Goal: Use online tool/utility

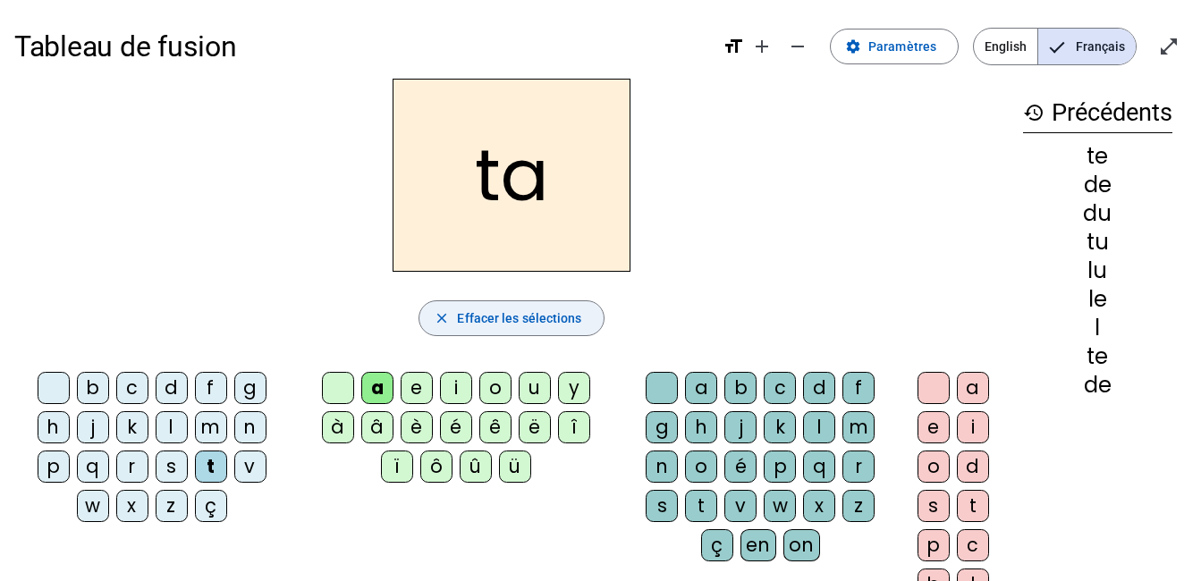
click at [529, 315] on span "Effacer les sélections" at bounding box center [519, 318] width 124 height 21
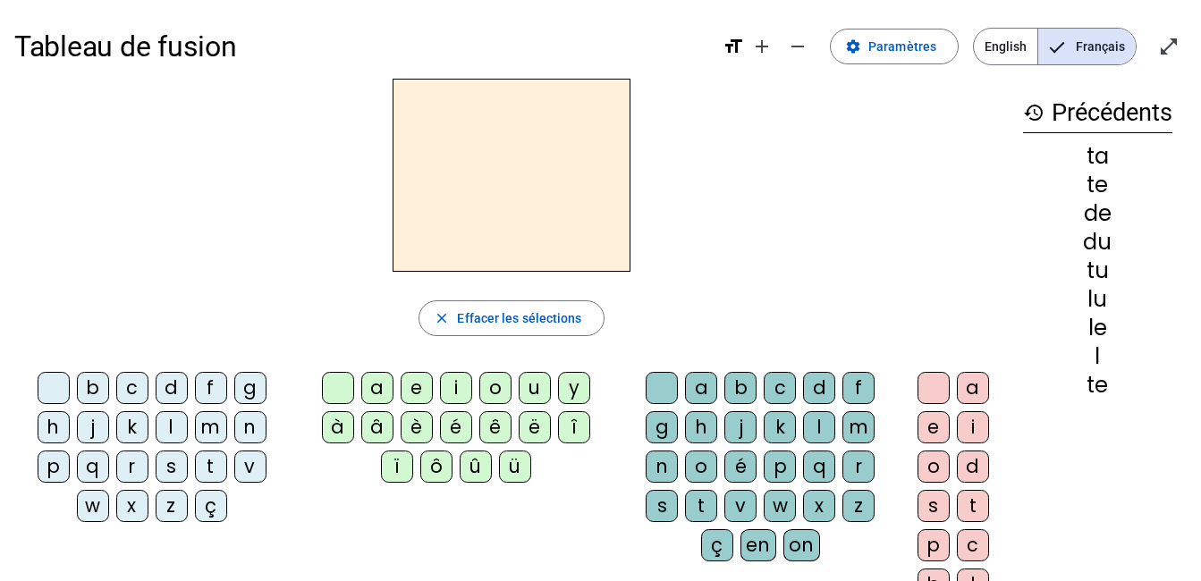
click at [212, 418] on div "m" at bounding box center [211, 427] width 32 height 32
click at [376, 384] on div "a" at bounding box center [377, 388] width 32 height 32
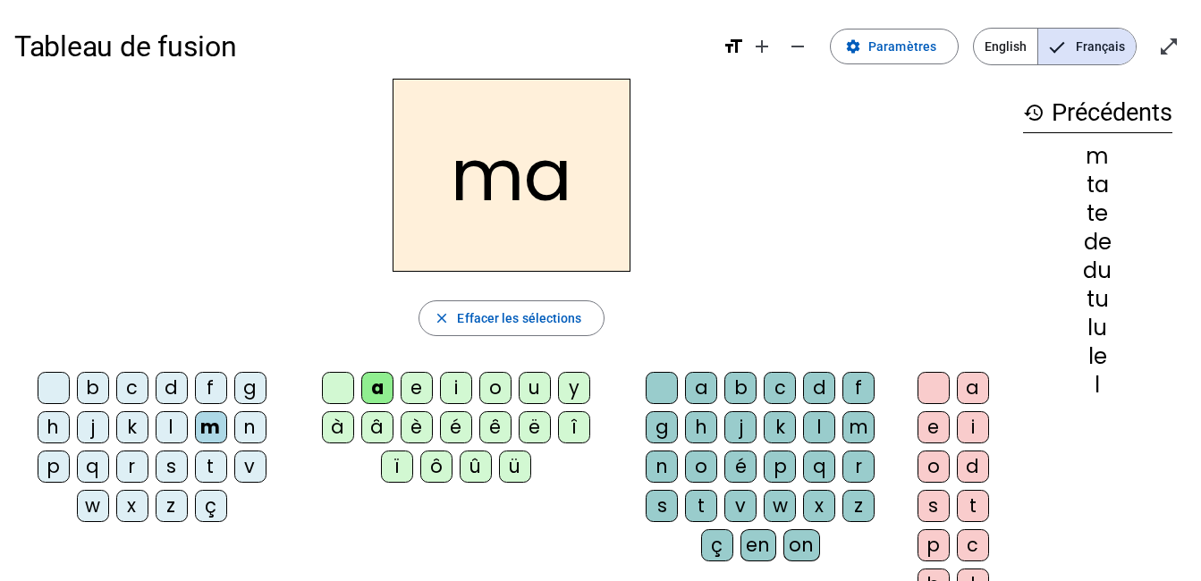
click at [175, 426] on div "l" at bounding box center [172, 427] width 32 height 32
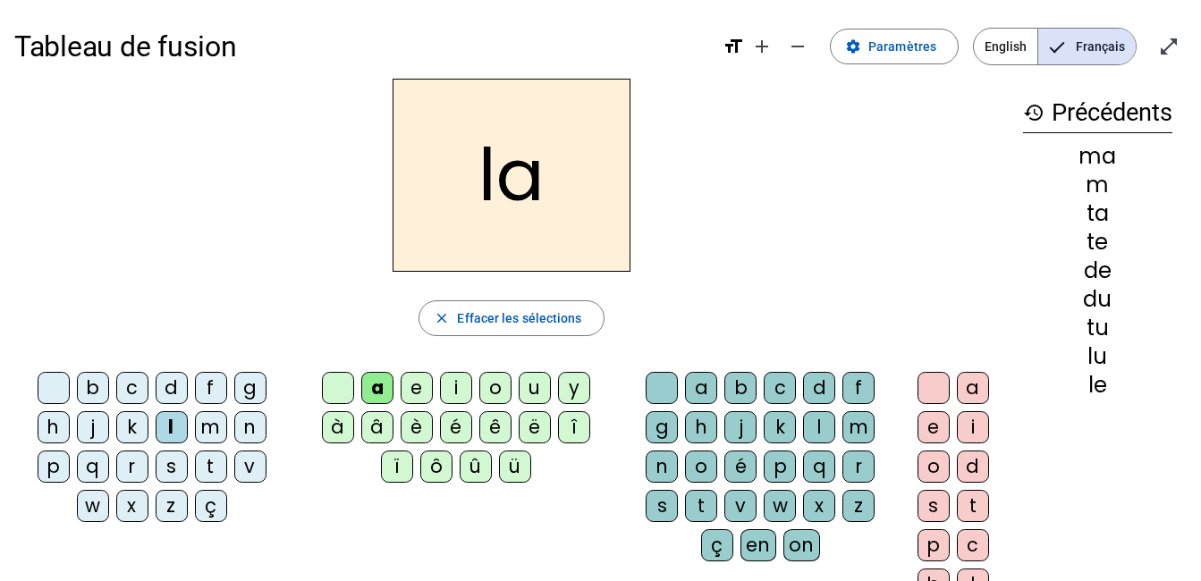
click at [427, 384] on div "e" at bounding box center [417, 388] width 32 height 32
click at [179, 382] on div "d" at bounding box center [172, 388] width 32 height 32
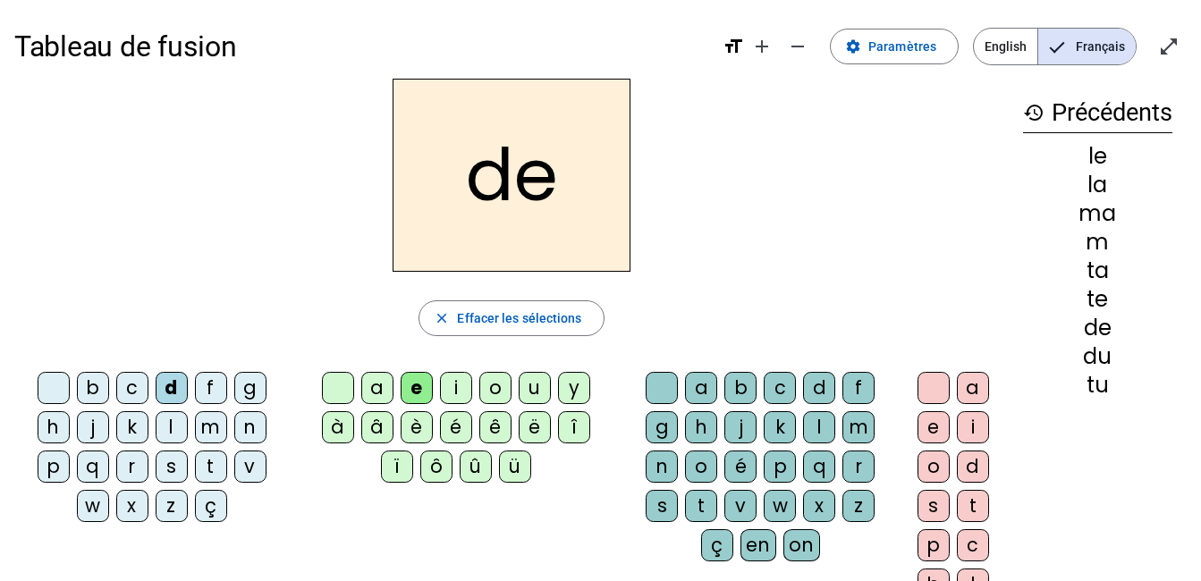
click at [535, 388] on div "u" at bounding box center [535, 388] width 32 height 32
click at [215, 464] on div "t" at bounding box center [211, 467] width 32 height 32
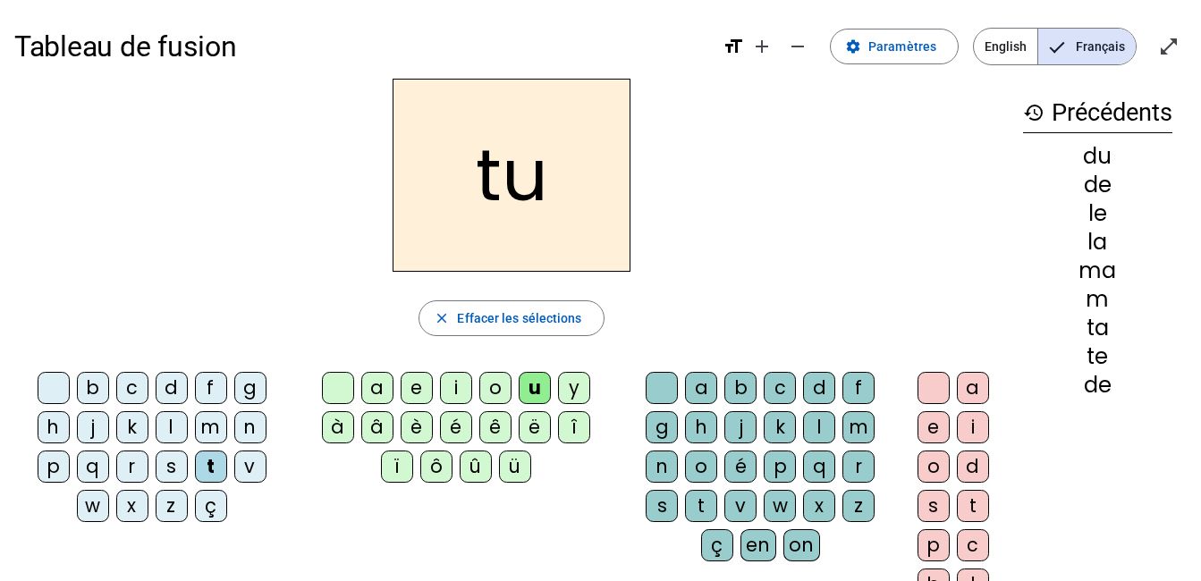
click at [386, 381] on div "a" at bounding box center [377, 388] width 32 height 32
click at [416, 393] on div "e" at bounding box center [417, 388] width 32 height 32
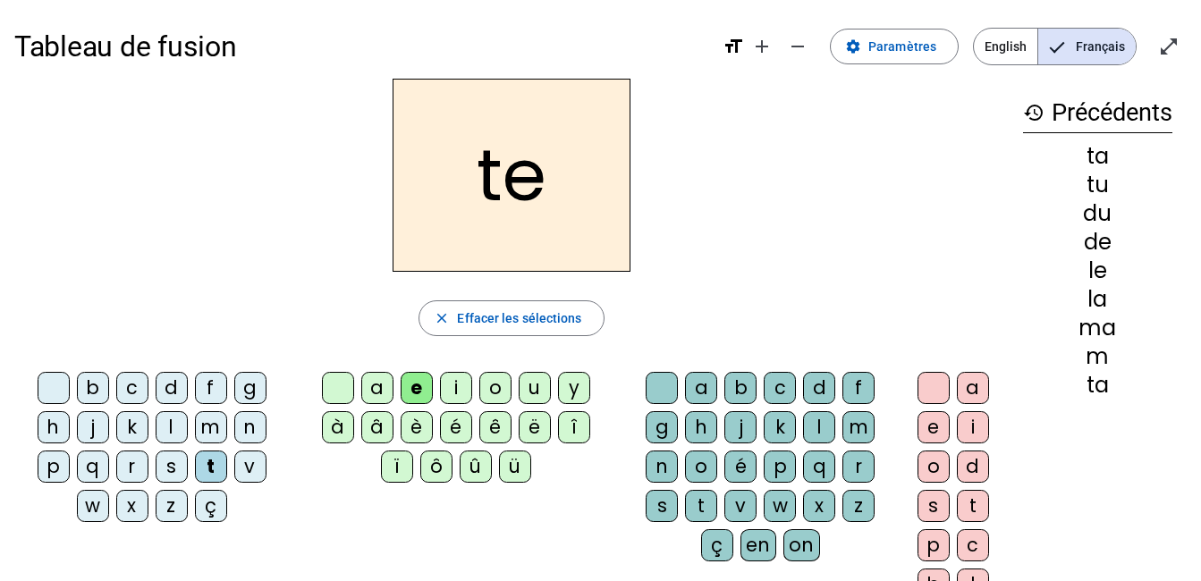
click at [207, 434] on div "m" at bounding box center [211, 427] width 32 height 32
